Goal: Obtain resource: Download file/media

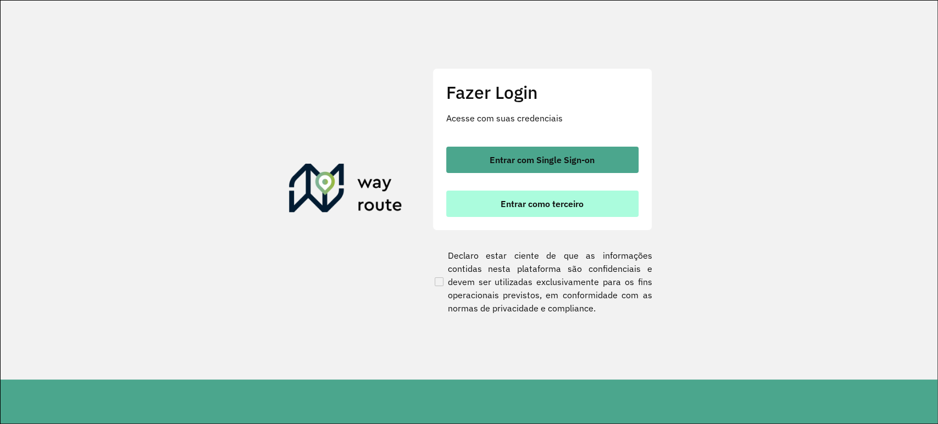
click at [602, 203] on button "Entrar como terceiro" at bounding box center [542, 204] width 192 height 26
click at [574, 201] on span "Entrar como terceiro" at bounding box center [541, 203] width 83 height 9
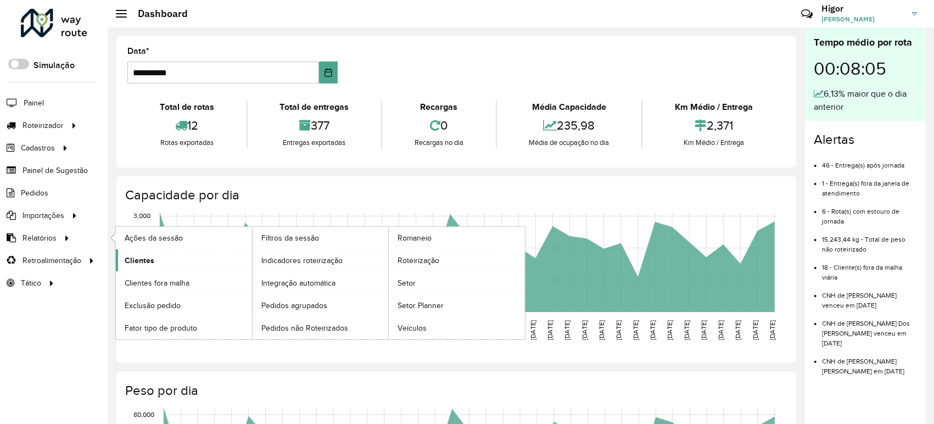
click at [147, 263] on span "Clientes" at bounding box center [140, 261] width 30 height 12
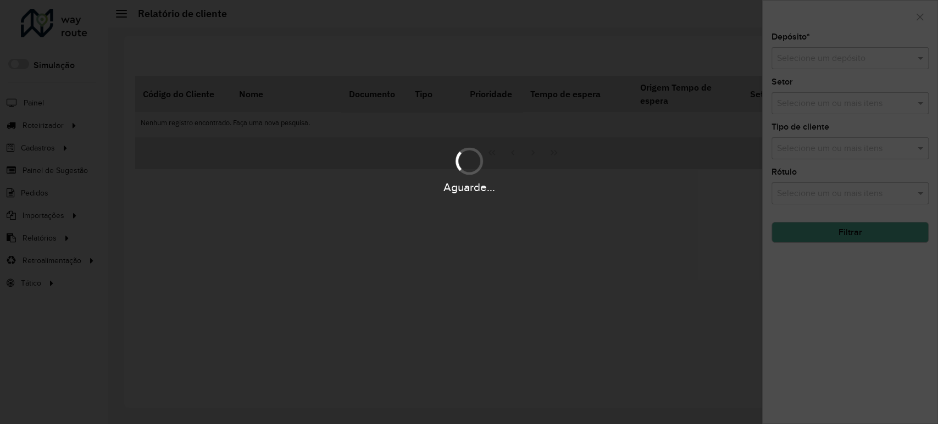
click at [814, 58] on hb-app "Aguarde... Pop-up bloqueado! Seu navegador bloqueou automáticamente a abertura …" at bounding box center [469, 212] width 938 height 424
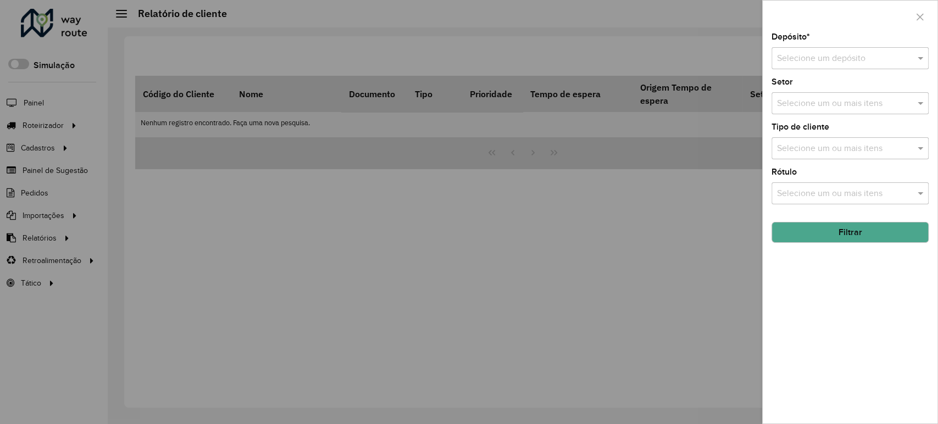
drag, startPoint x: 806, startPoint y: 72, endPoint x: 806, endPoint y: 63, distance: 8.8
click at [806, 68] on div "Depósito * Selecione um depósito Setor Selecione um ou mais itens Tipo de clien…" at bounding box center [849, 228] width 175 height 390
click at [807, 64] on input "text" at bounding box center [839, 58] width 124 height 13
click at [802, 87] on span "GP7 JEQUIE" at bounding box center [799, 89] width 47 height 9
click at [817, 237] on button "Filtrar" at bounding box center [849, 232] width 157 height 21
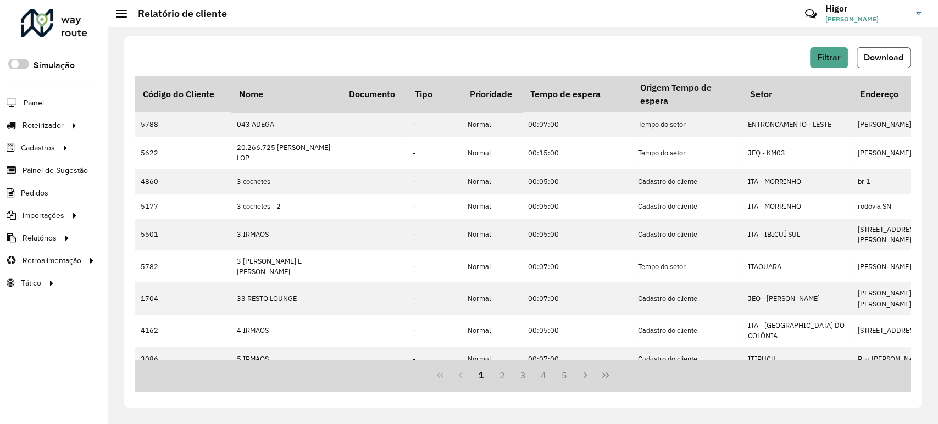
click at [868, 49] on button "Download" at bounding box center [883, 57] width 54 height 21
